Goal: Information Seeking & Learning: Find specific fact

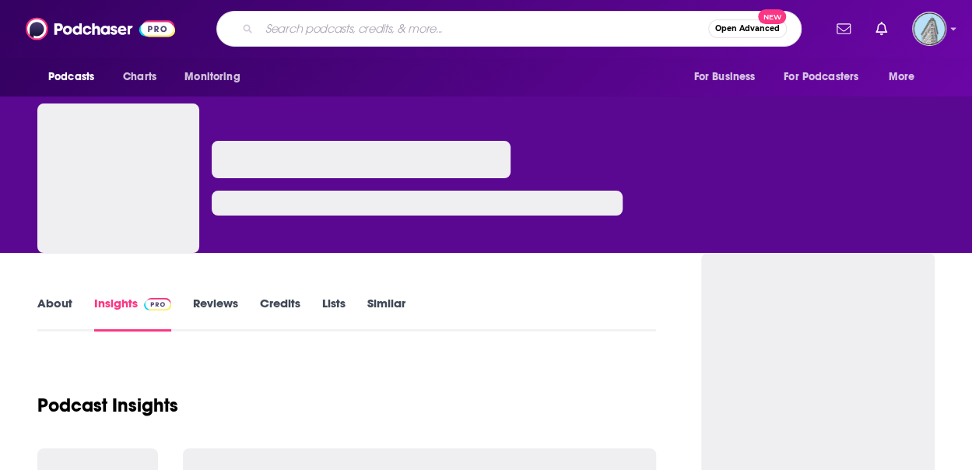
click at [289, 28] on input "Search podcasts, credits, & more..." at bounding box center [483, 28] width 449 height 25
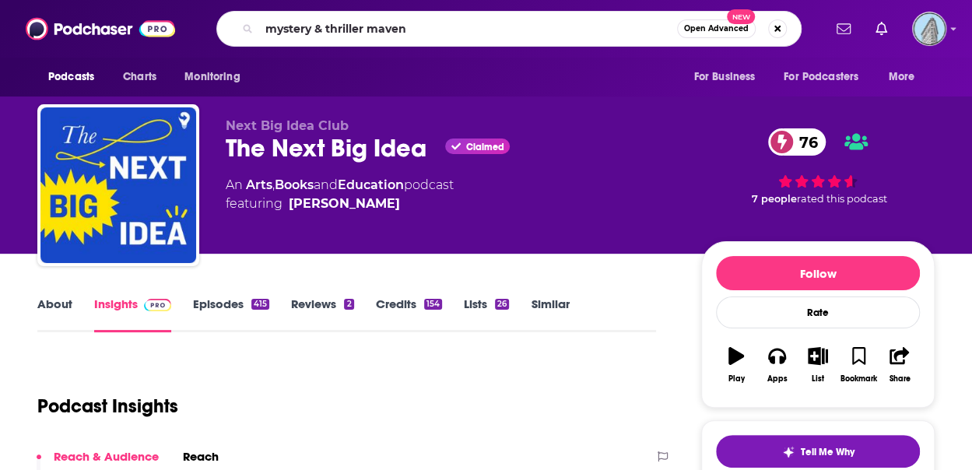
type input "mystery & thriller mavens"
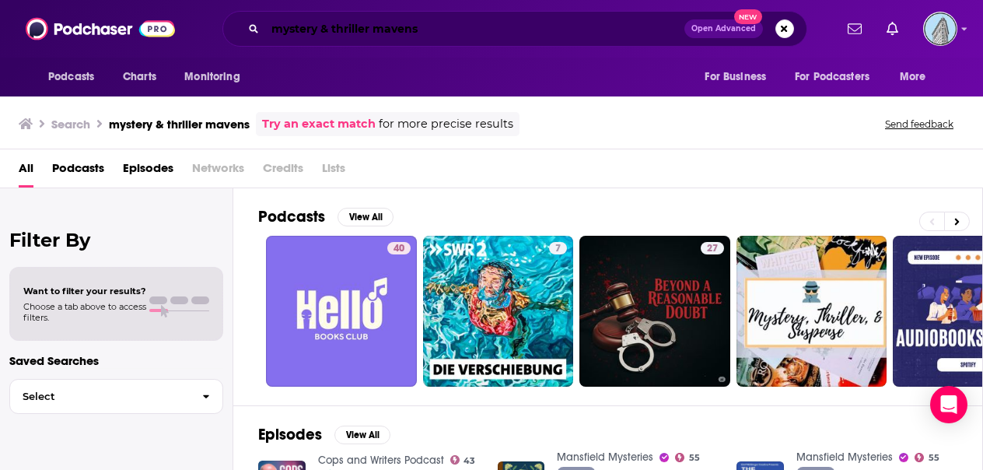
click at [421, 30] on input "mystery & thriller mavens" at bounding box center [474, 28] width 419 height 25
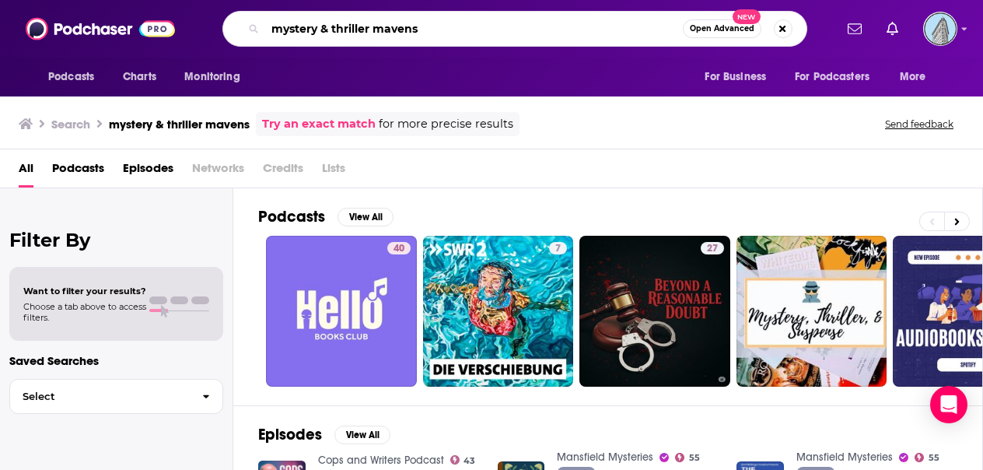
click at [421, 30] on input "mystery & thriller mavens" at bounding box center [474, 28] width 418 height 25
type input "mystery mavens"
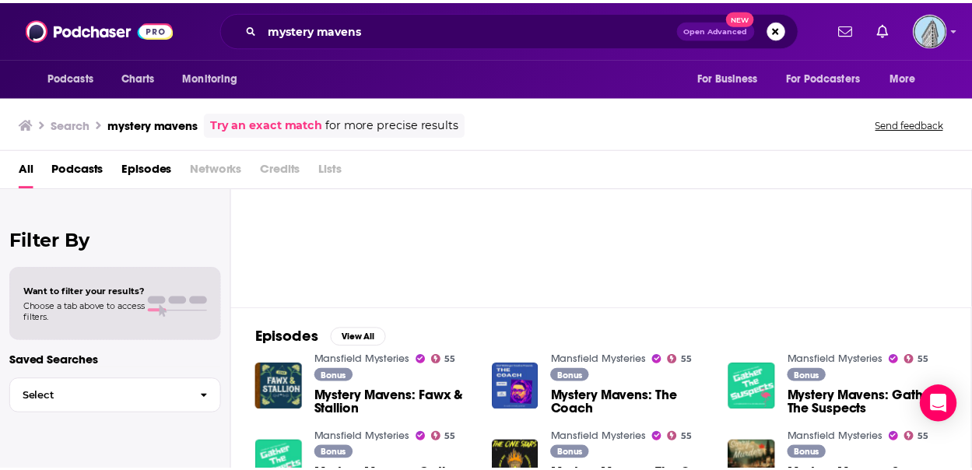
scroll to position [233, 0]
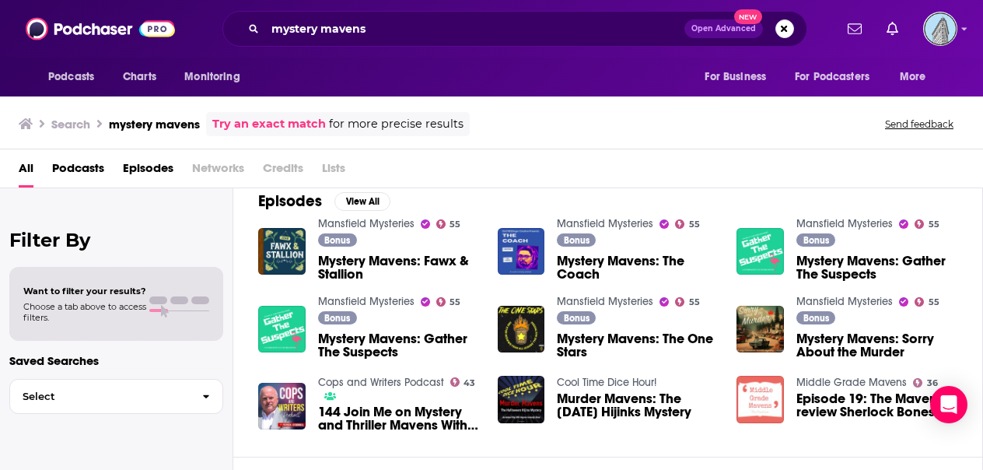
click at [348, 338] on span "Mystery Mavens: Gather The Suspects" at bounding box center [398, 345] width 161 height 26
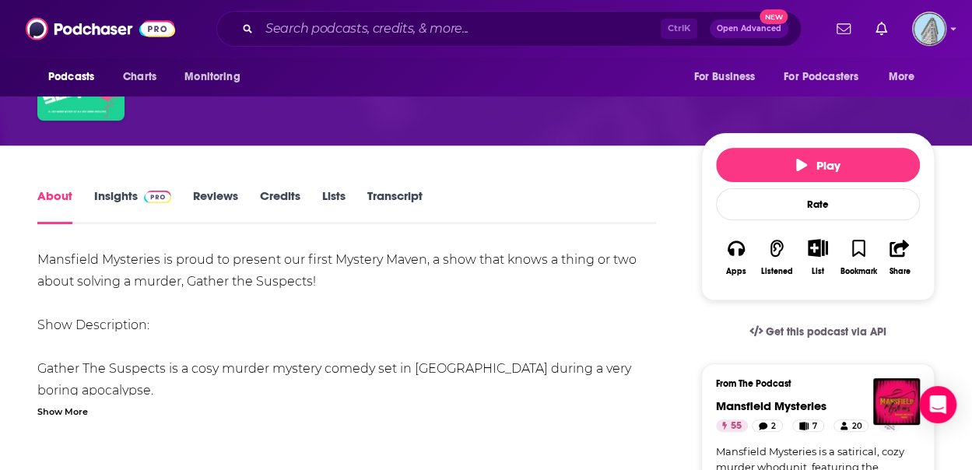
scroll to position [156, 0]
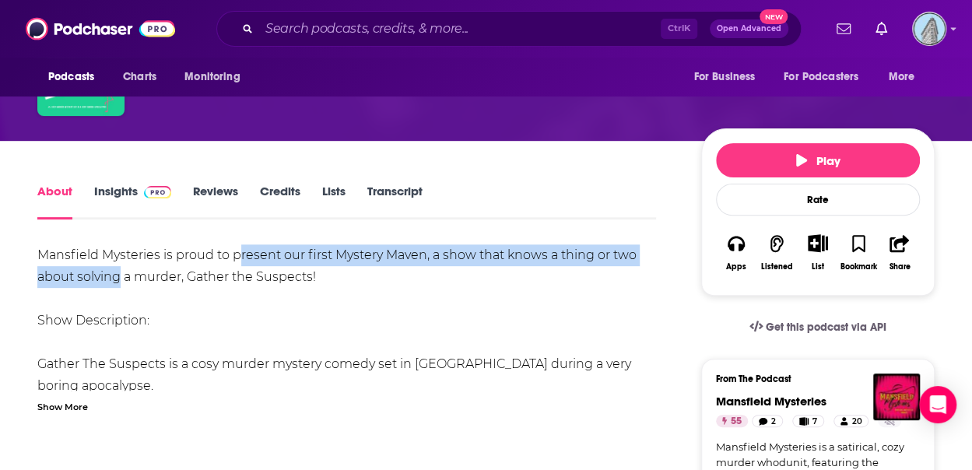
drag, startPoint x: 237, startPoint y: 261, endPoint x: 121, endPoint y: 280, distance: 117.5
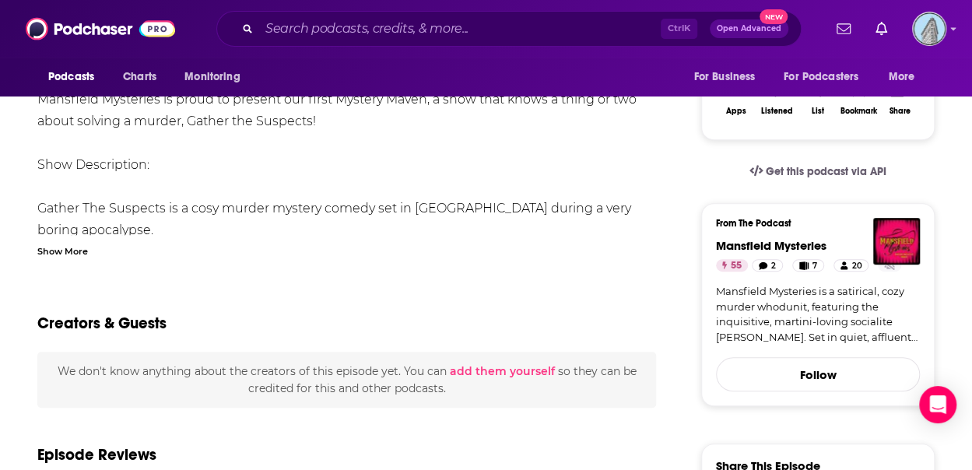
scroll to position [0, 0]
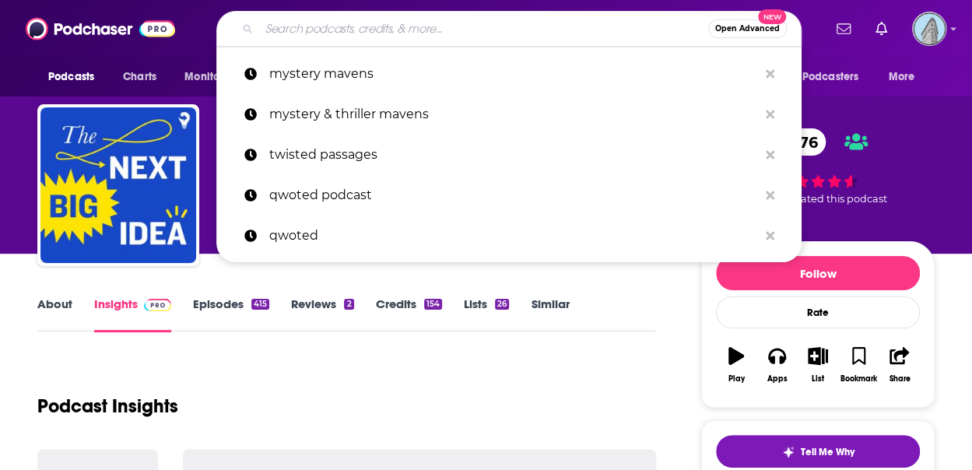
click at [289, 27] on input "Search podcasts, credits, & more..." at bounding box center [483, 28] width 449 height 25
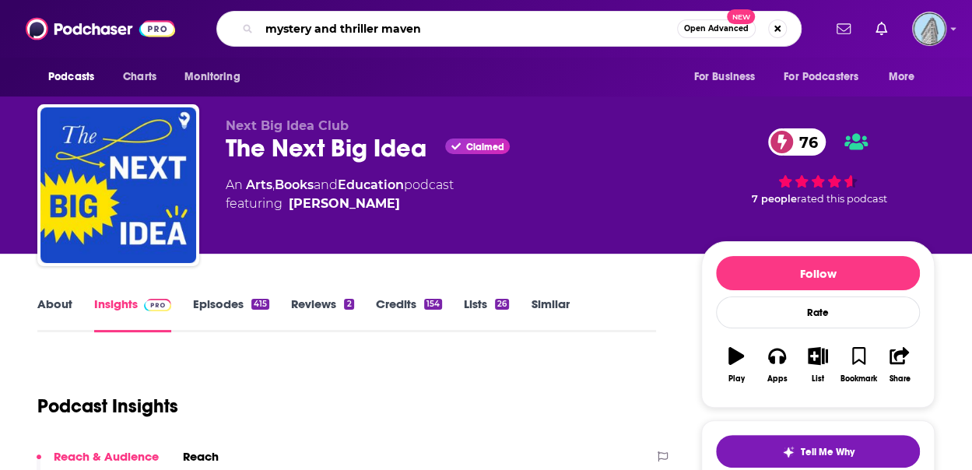
type input "mystery and thriller mavens"
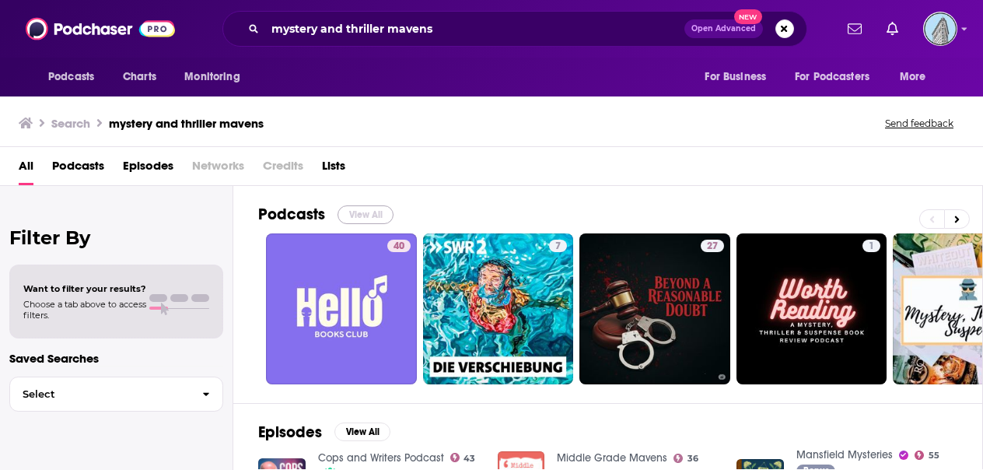
click at [385, 209] on button "View All" at bounding box center [366, 214] width 56 height 19
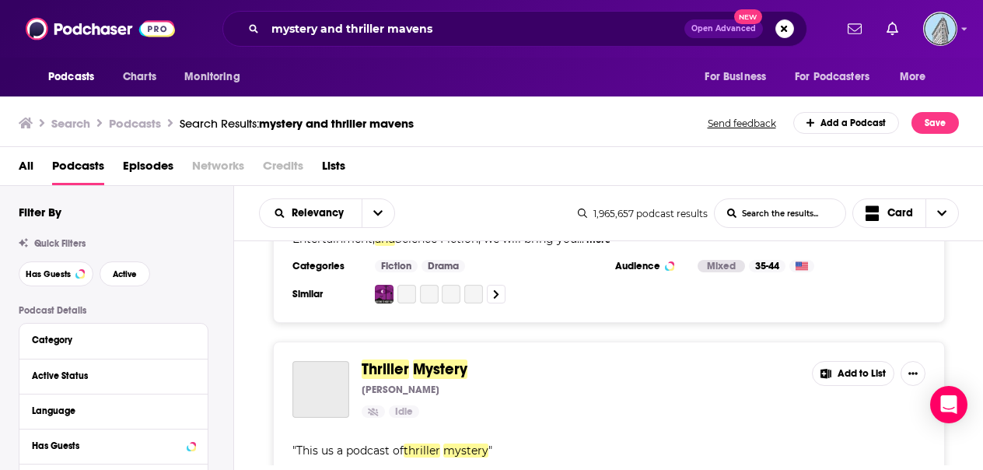
scroll to position [1167, 0]
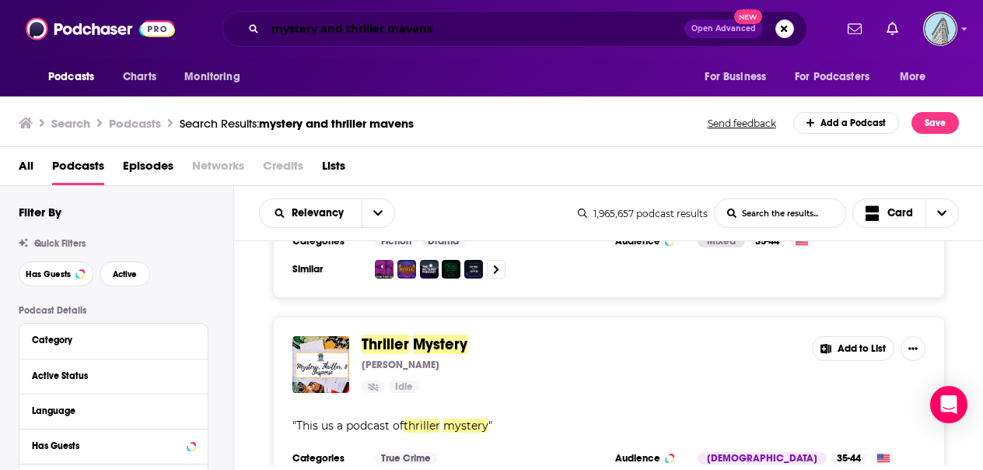
click at [470, 33] on input "mystery and thriller mavens" at bounding box center [474, 28] width 419 height 25
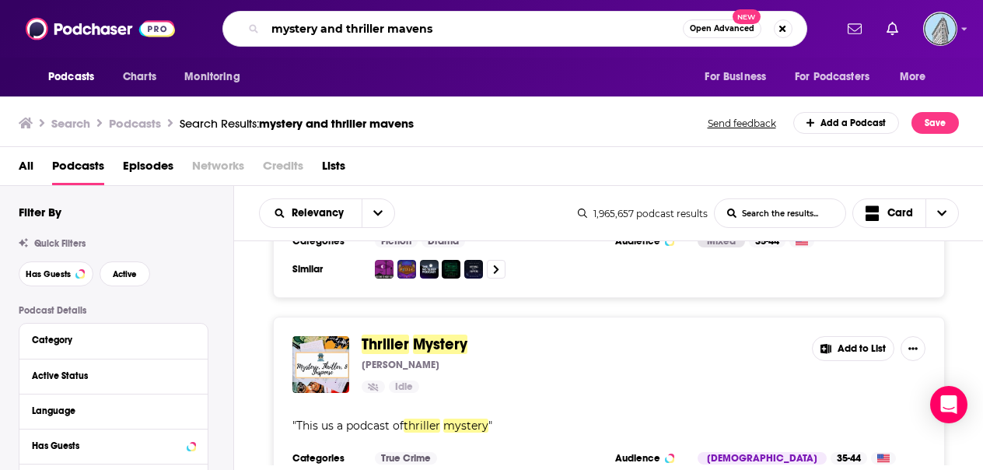
click at [470, 33] on input "mystery and thriller mavens" at bounding box center [474, 28] width 418 height 25
paste input "[PERSON_NAME]"
type input "[PERSON_NAME]"
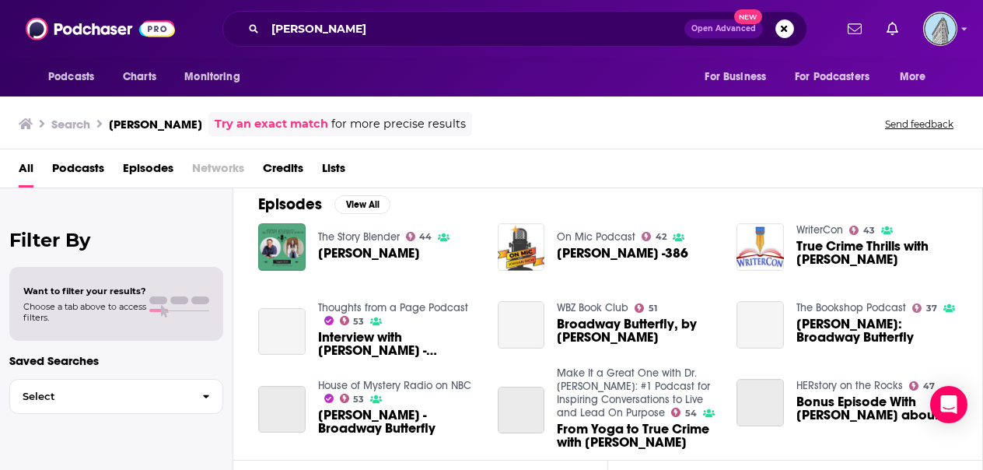
scroll to position [233, 0]
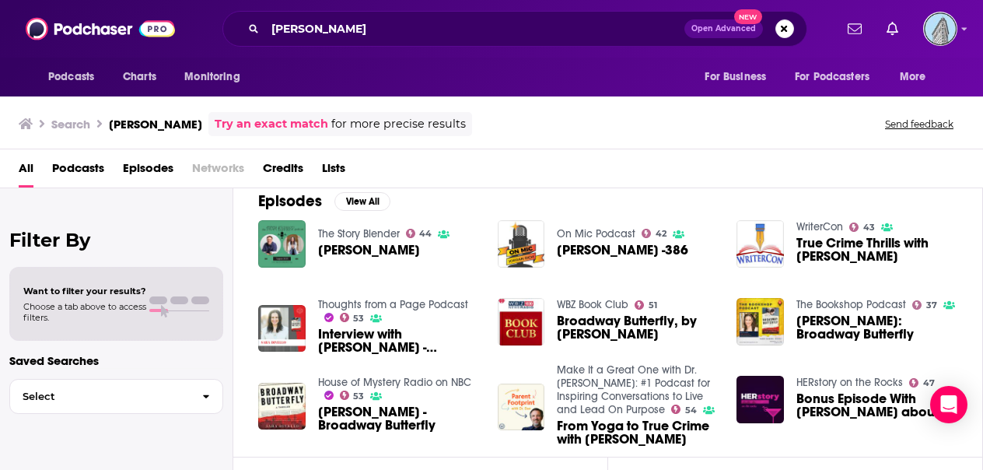
drag, startPoint x: 363, startPoint y: 338, endPoint x: 657, endPoint y: 156, distance: 345.9
click at [657, 156] on div "All Podcasts Episodes Networks Credits Lists" at bounding box center [495, 172] width 952 height 32
